Goal: Complete application form

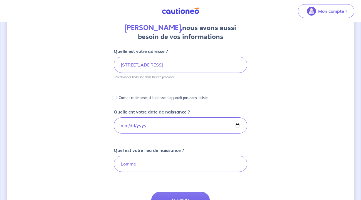
scroll to position [53, 0]
click at [115, 98] on input "Cochez cette case, si l'adresse n'apparaît pas dans la liste" at bounding box center [114, 98] width 4 height 4
checkbox input "true"
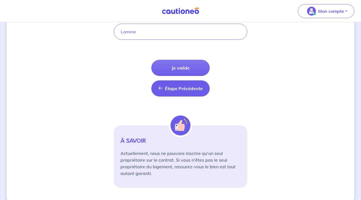
scroll to position [278, 0]
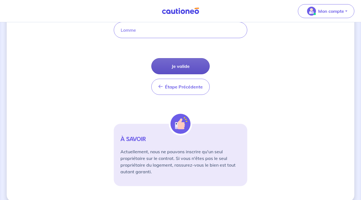
click at [191, 67] on button "Je valide" at bounding box center [180, 66] width 58 height 16
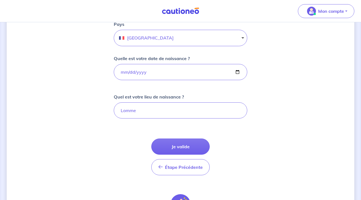
scroll to position [203, 0]
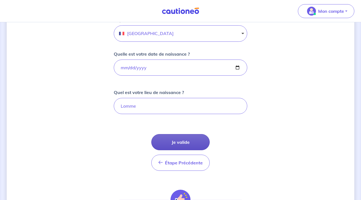
click at [189, 139] on button "Je valide" at bounding box center [180, 142] width 58 height 16
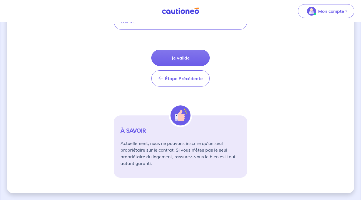
scroll to position [287, 0]
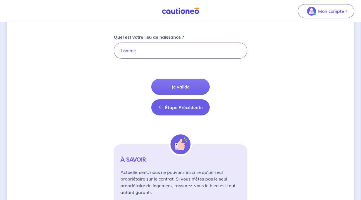
click at [182, 106] on span "Étape Précédente" at bounding box center [184, 107] width 38 height 6
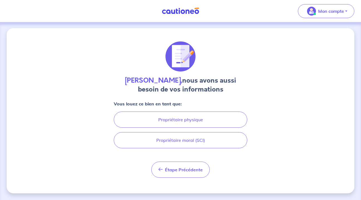
scroll to position [1, 0]
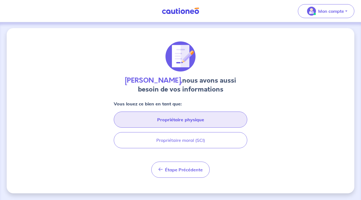
click at [197, 118] on button "Propriétaire physique" at bounding box center [180, 119] width 133 height 16
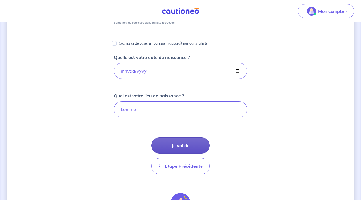
scroll to position [108, 0]
click at [193, 144] on button "Je valide" at bounding box center [180, 145] width 58 height 16
click at [191, 148] on button "Je valide" at bounding box center [180, 145] width 58 height 16
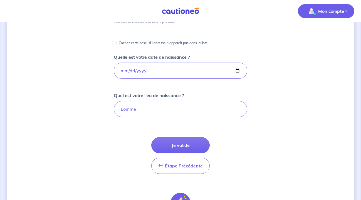
click at [329, 8] on p "Mon compte" at bounding box center [331, 11] width 26 height 7
click at [313, 32] on link "Mes informations" at bounding box center [320, 34] width 45 height 9
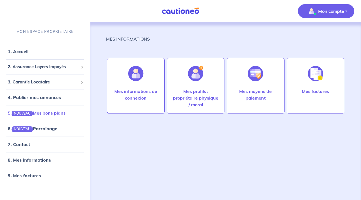
click at [61, 114] on link "5. NOUVEAU Mes bons plans" at bounding box center [37, 113] width 58 height 6
